Goal: Find specific page/section: Find specific page/section

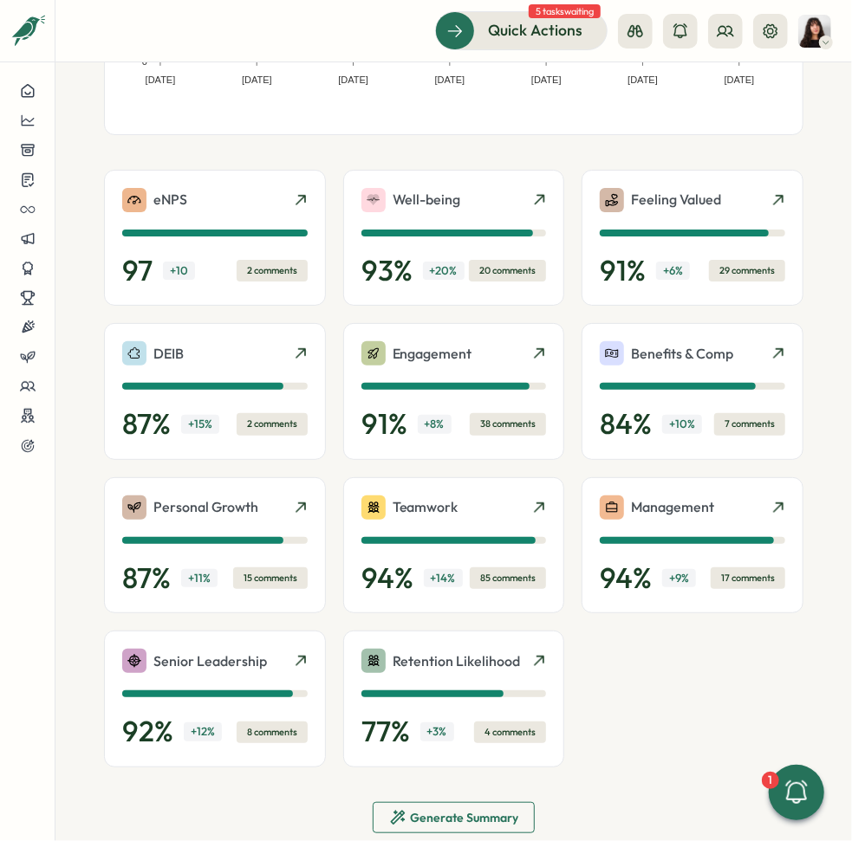
scroll to position [360, 0]
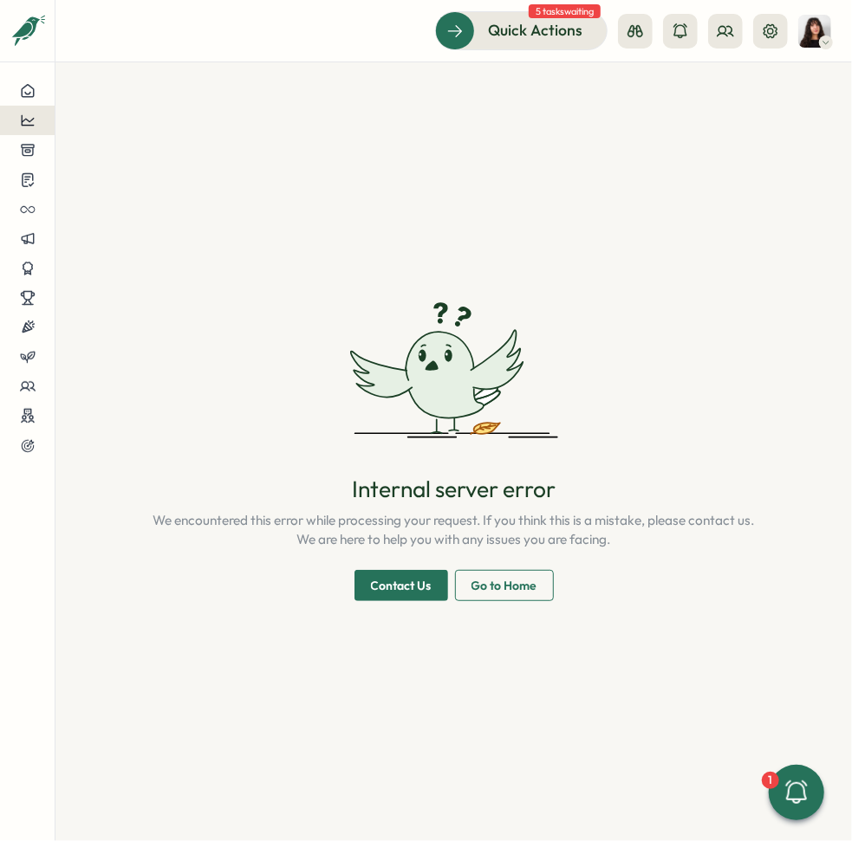
click at [33, 120] on icon at bounding box center [28, 121] width 16 height 16
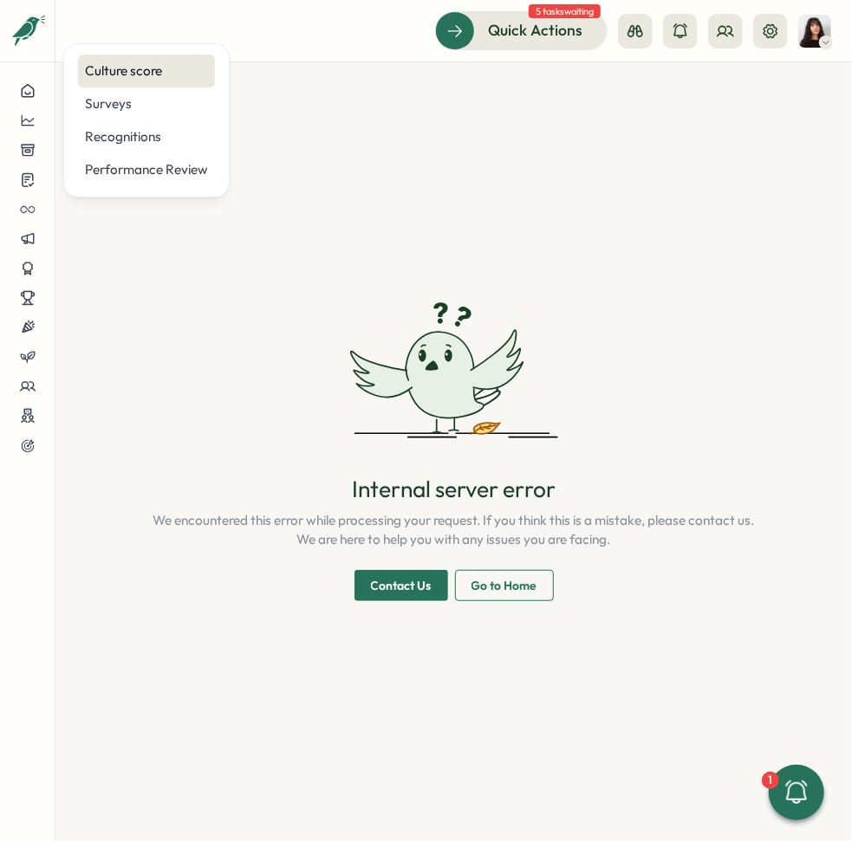
click at [134, 75] on div "Culture score" at bounding box center [146, 71] width 123 height 19
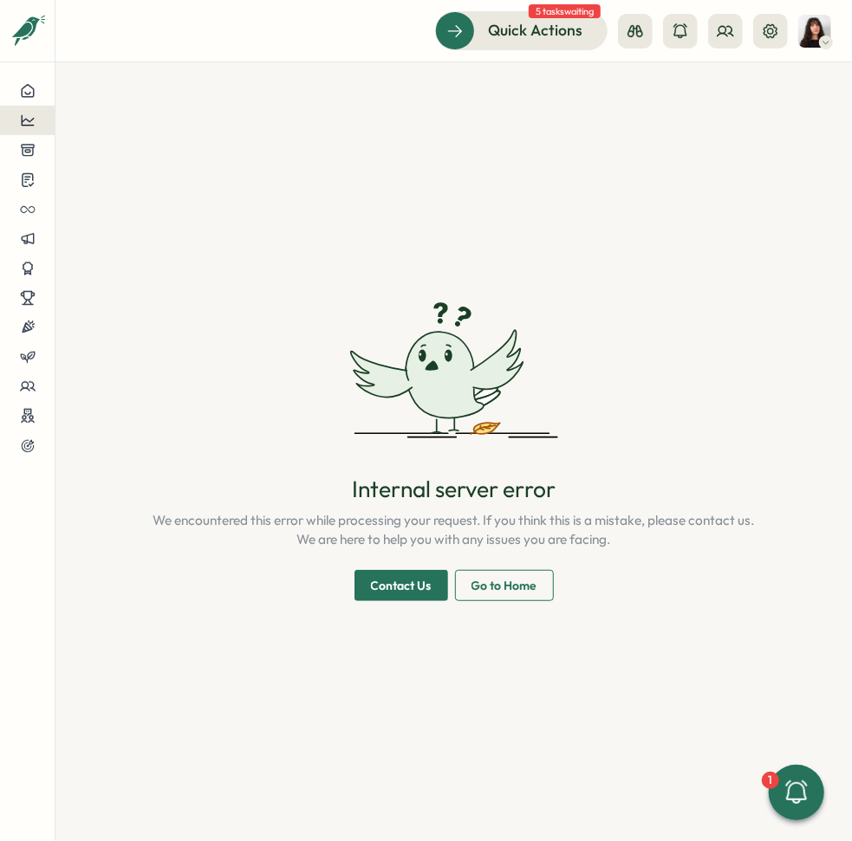
click at [25, 119] on icon at bounding box center [27, 120] width 13 height 10
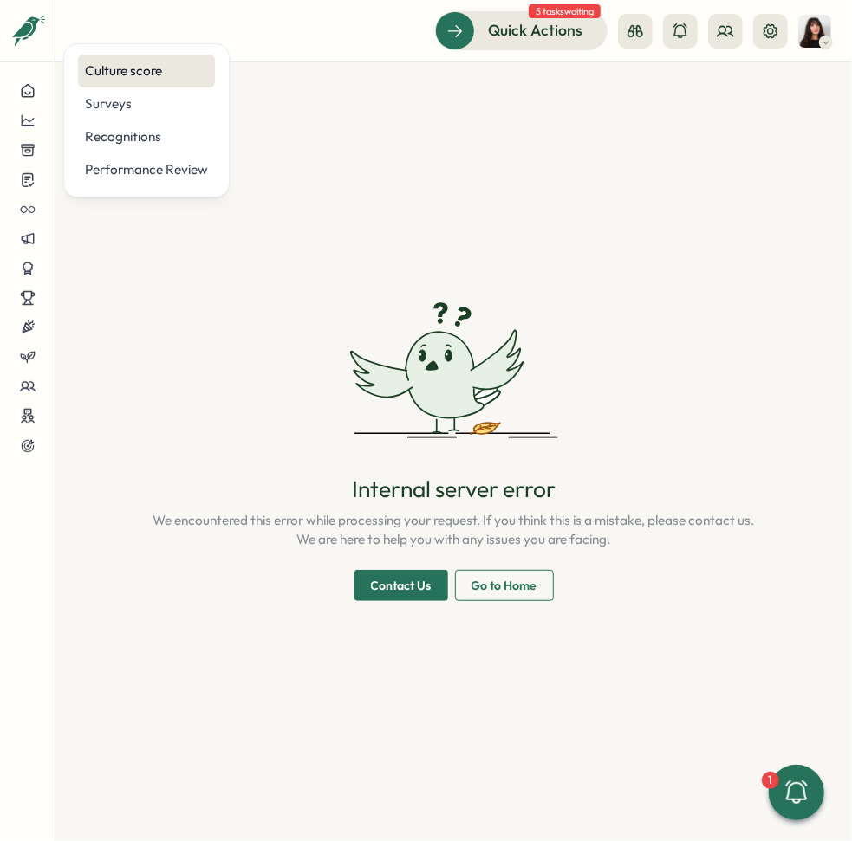
click at [135, 71] on div "Culture score" at bounding box center [146, 71] width 123 height 19
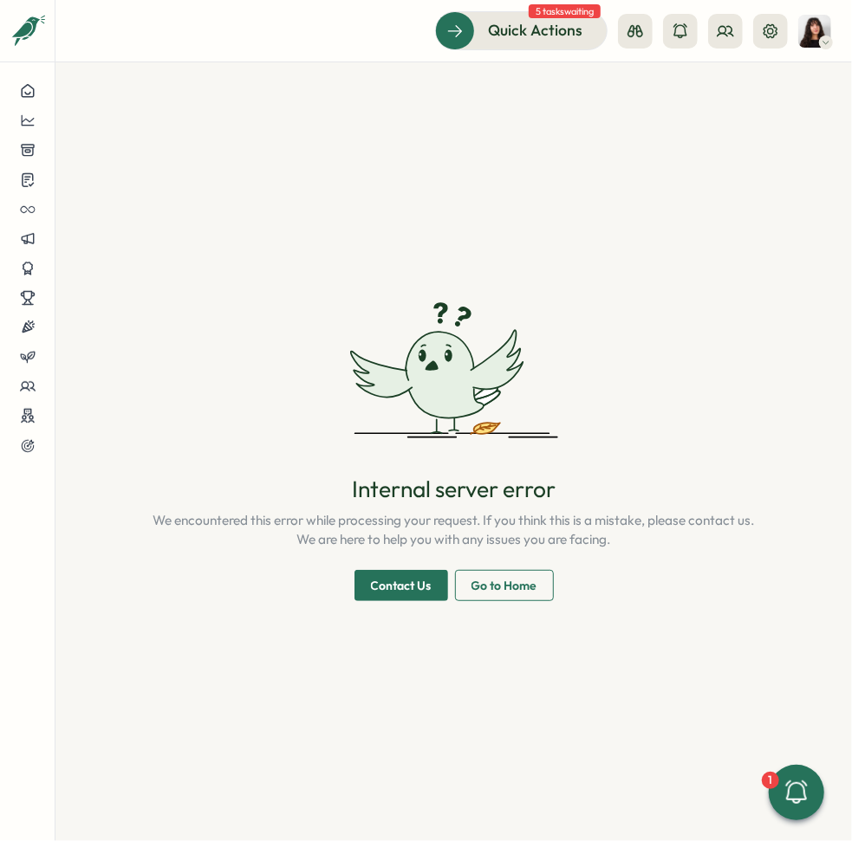
click at [521, 583] on span "Go to Home" at bounding box center [504, 585] width 66 height 29
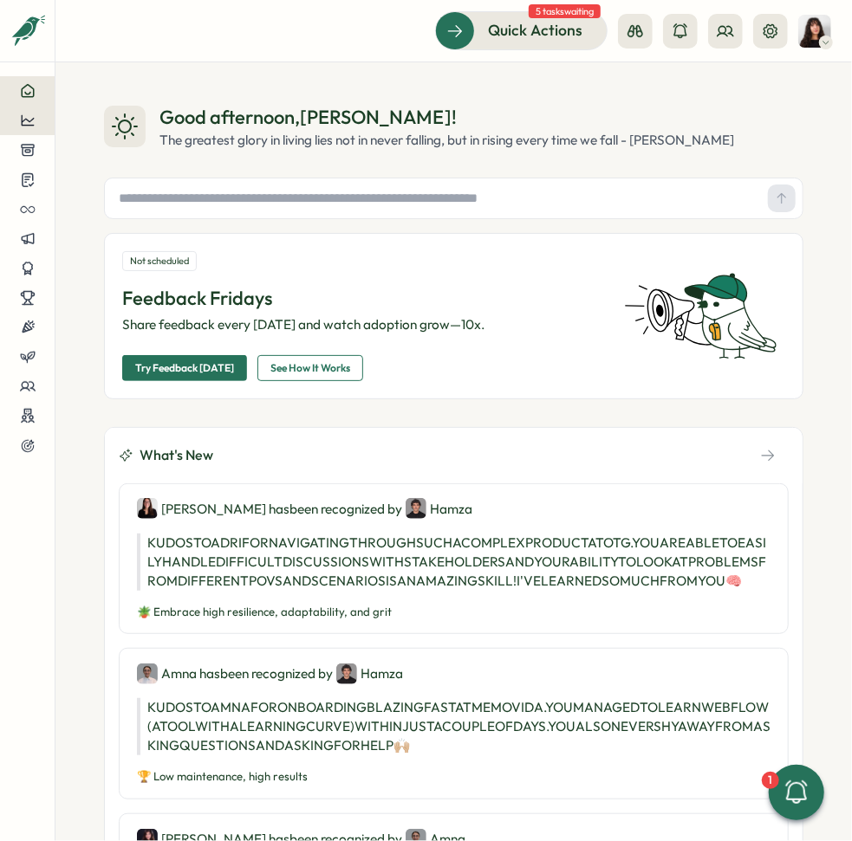
click at [38, 123] on div at bounding box center [27, 121] width 27 height 16
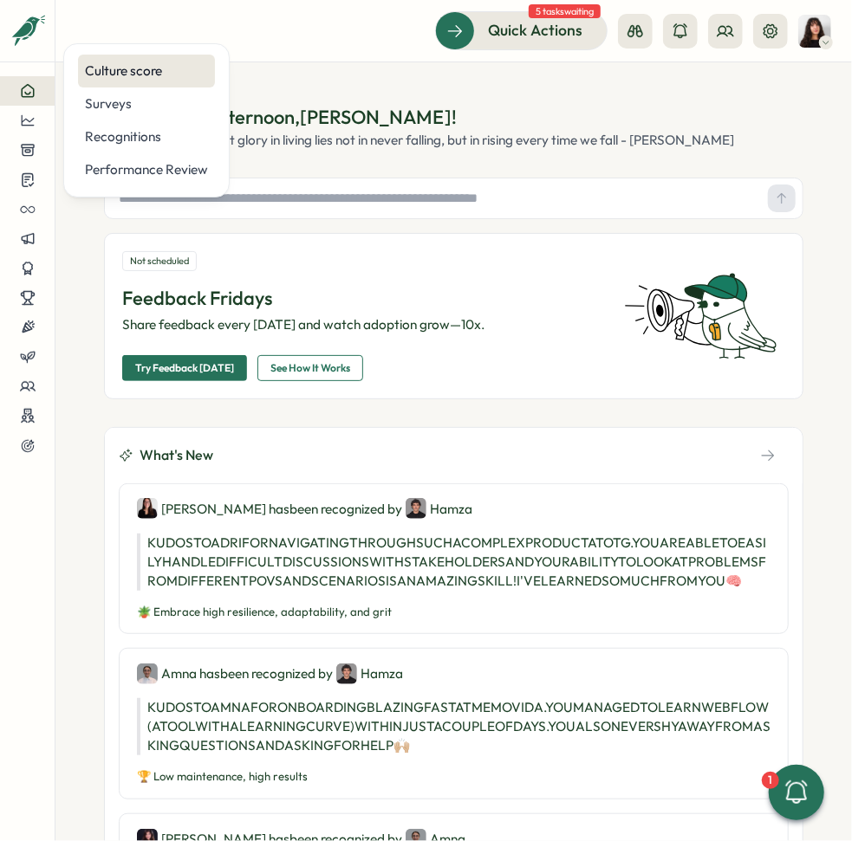
click at [179, 77] on div "Culture score" at bounding box center [146, 71] width 123 height 19
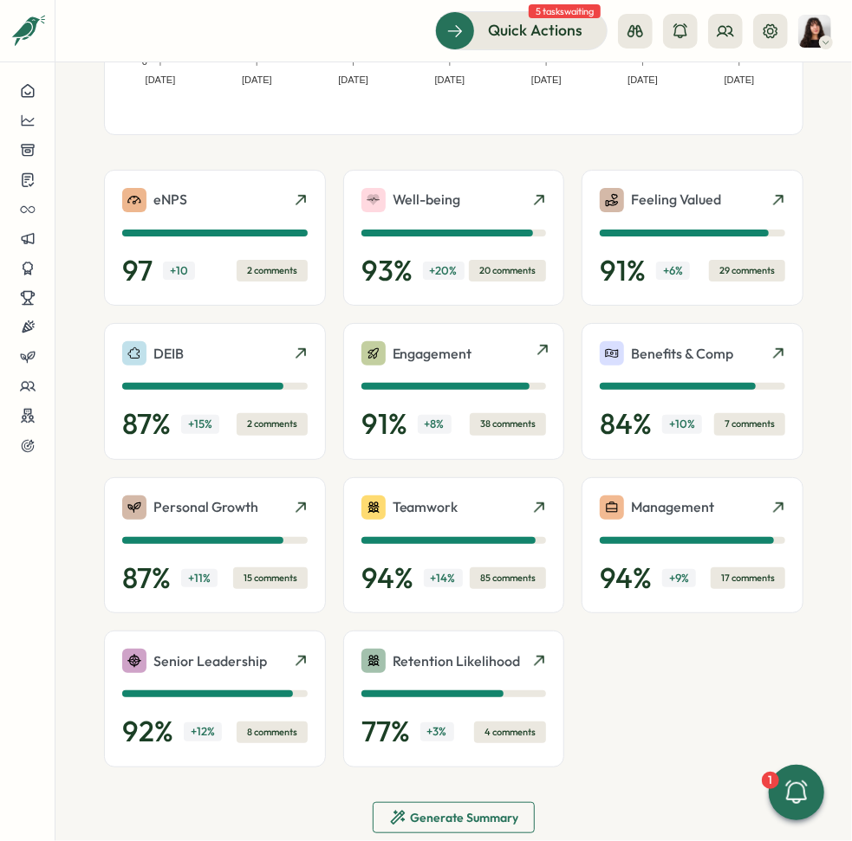
scroll to position [342, 0]
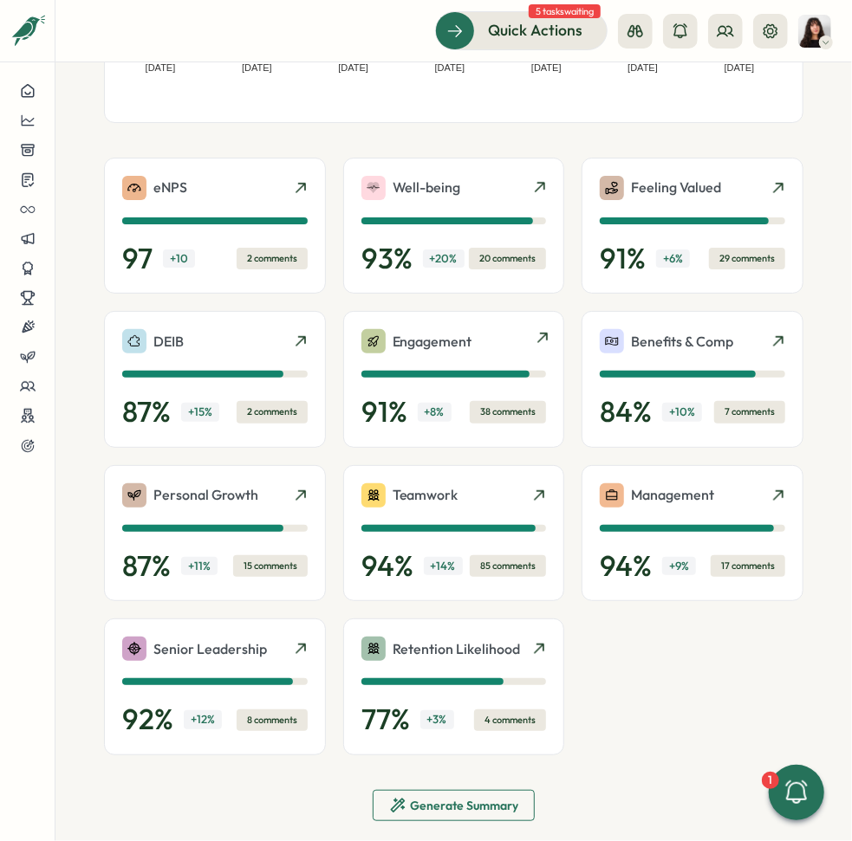
click at [537, 345] on div at bounding box center [539, 341] width 14 height 14
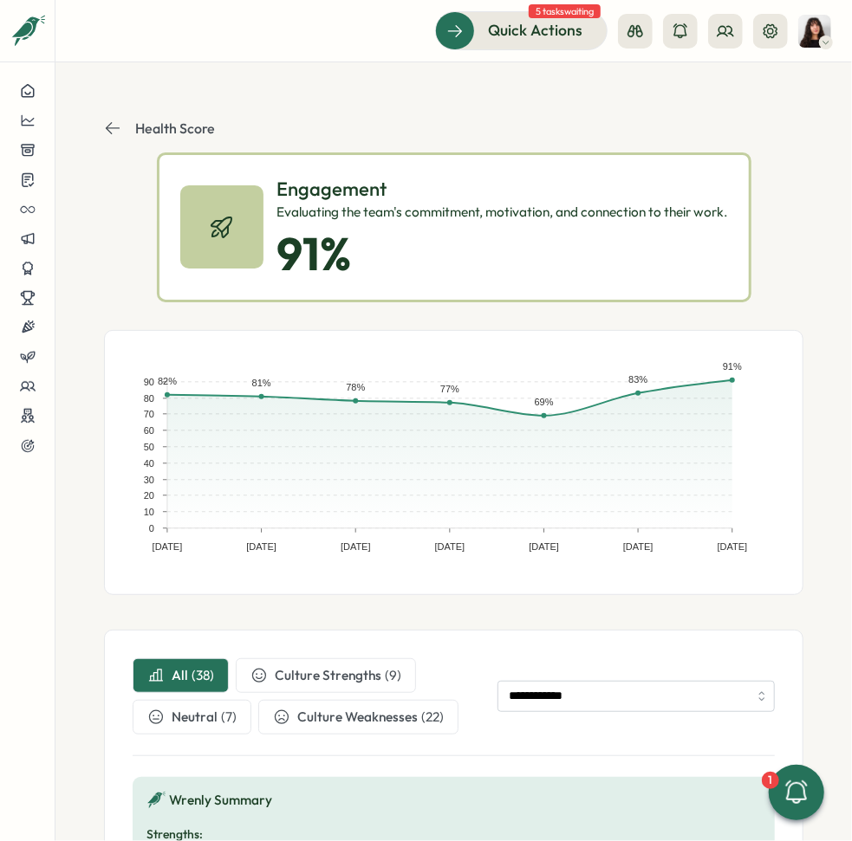
click at [125, 129] on button "Health Score" at bounding box center [159, 128] width 111 height 17
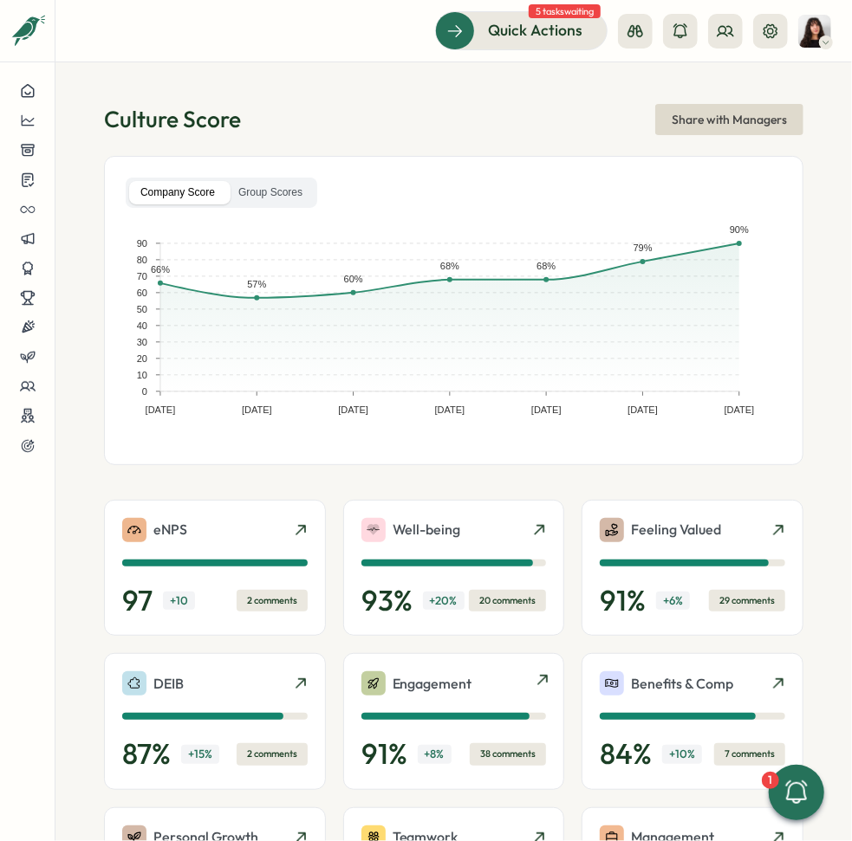
click at [536, 679] on icon at bounding box center [543, 680] width 14 height 14
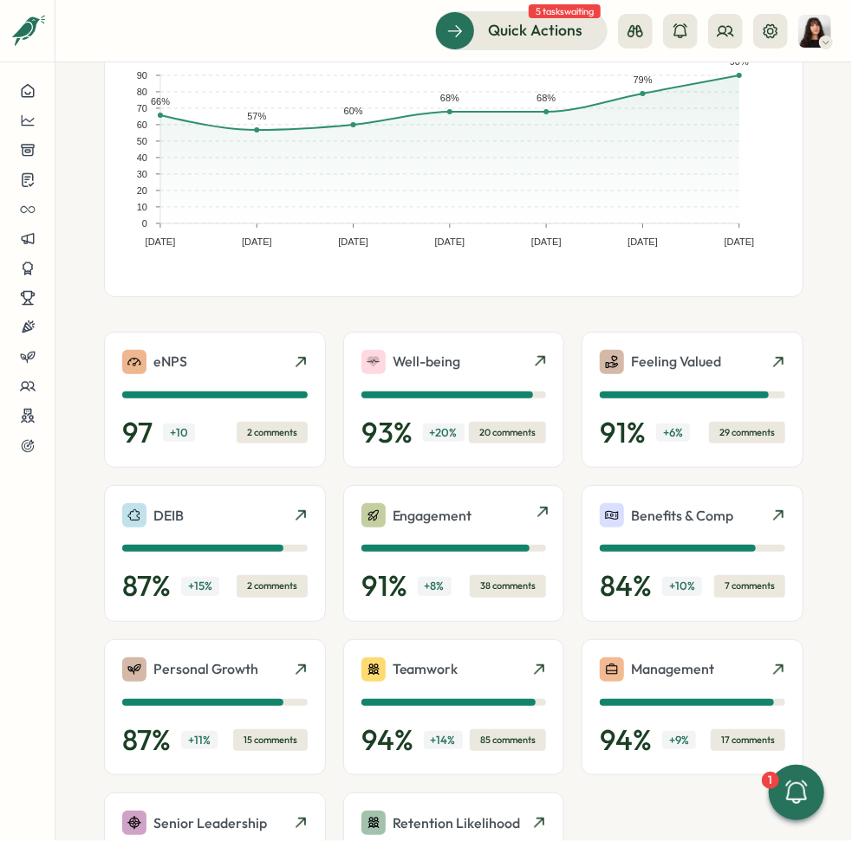
scroll to position [360, 0]
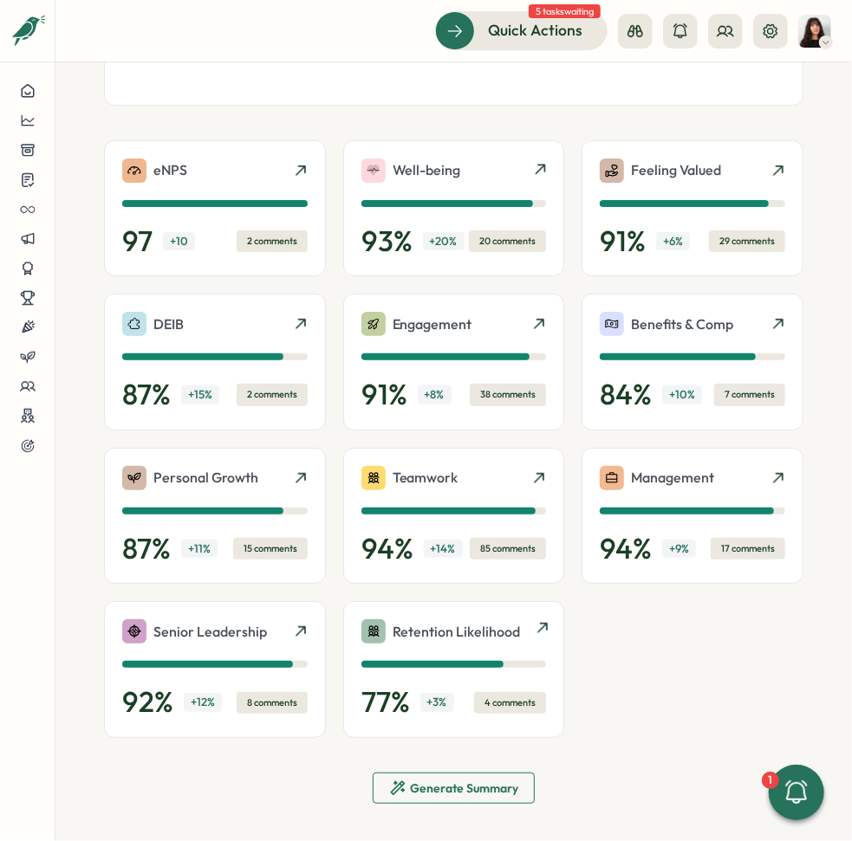
click at [536, 621] on icon at bounding box center [543, 628] width 14 height 14
